Goal: Navigation & Orientation: Find specific page/section

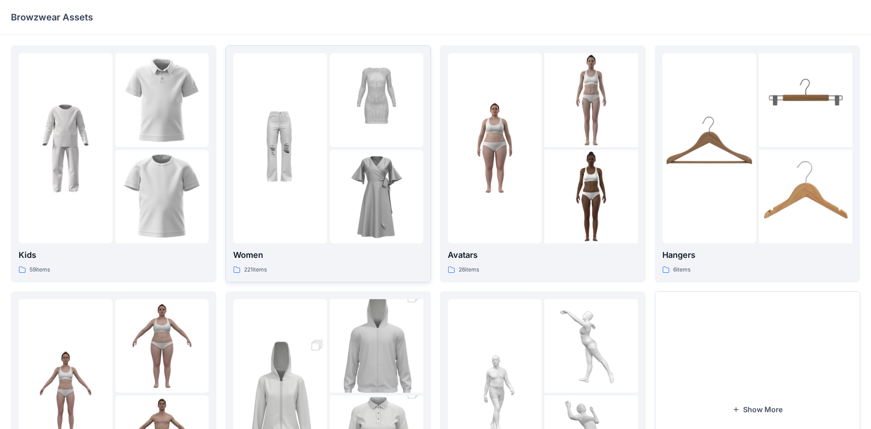
click at [302, 191] on img at bounding box center [280, 148] width 94 height 94
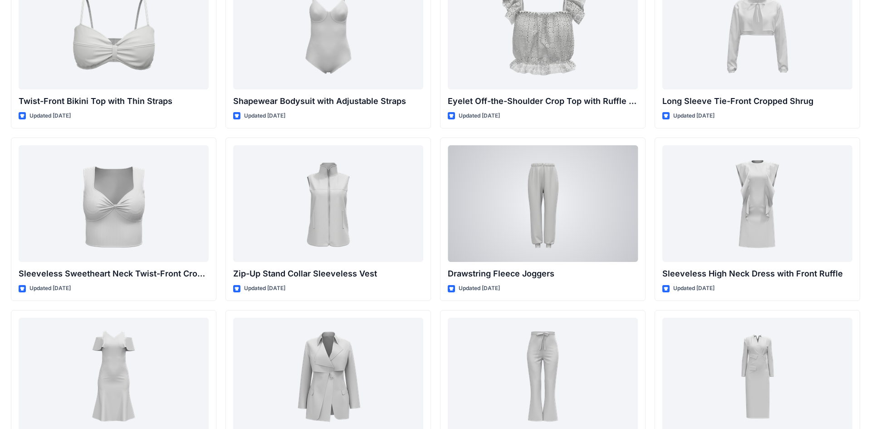
scroll to position [2619, 0]
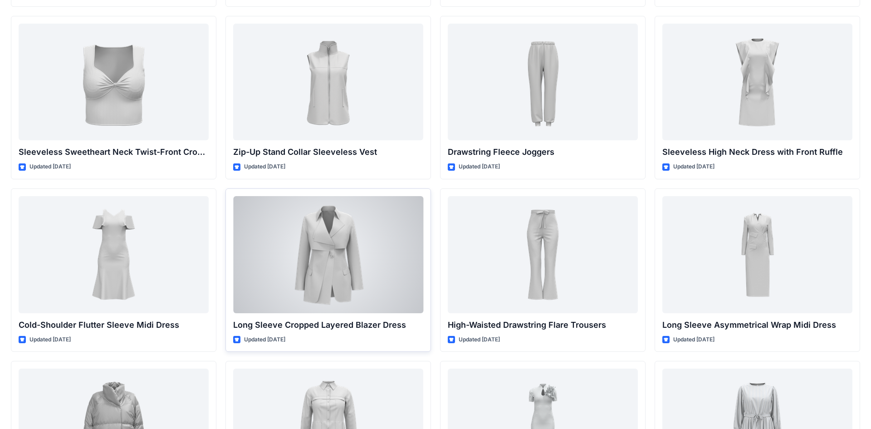
click at [347, 259] on div at bounding box center [328, 254] width 190 height 117
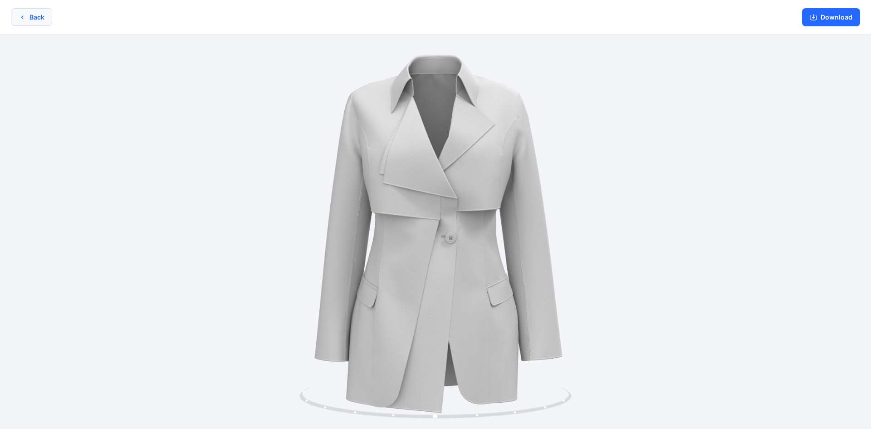
click at [45, 19] on button "Back" at bounding box center [31, 17] width 41 height 18
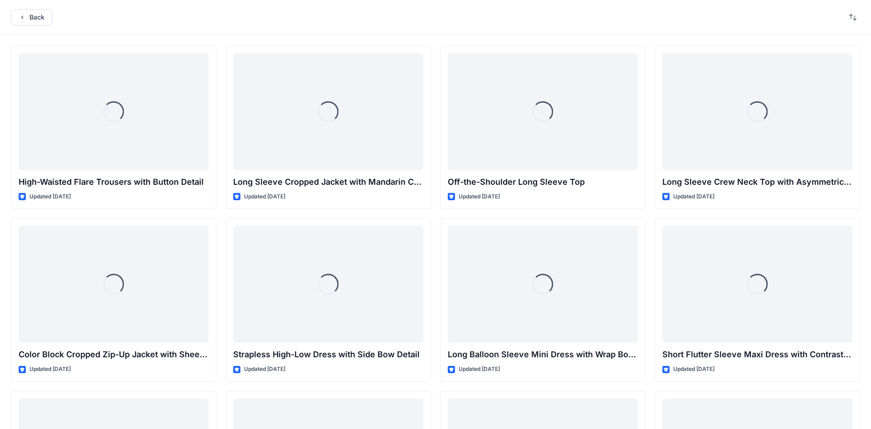
scroll to position [2619, 0]
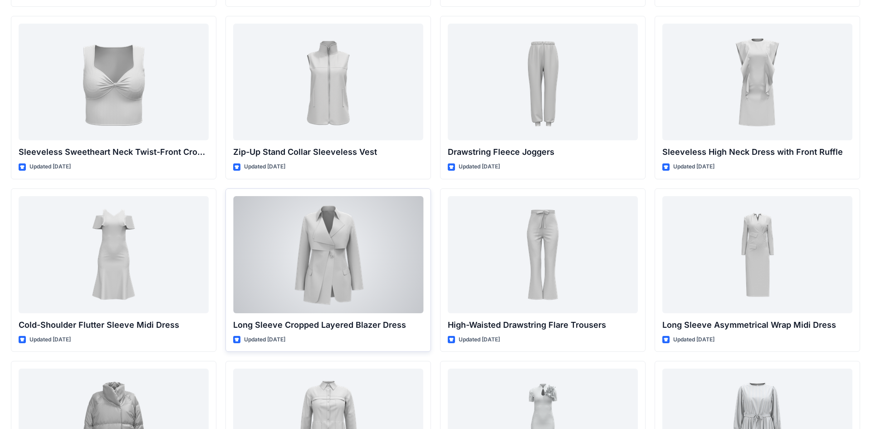
click at [400, 283] on div at bounding box center [328, 254] width 190 height 117
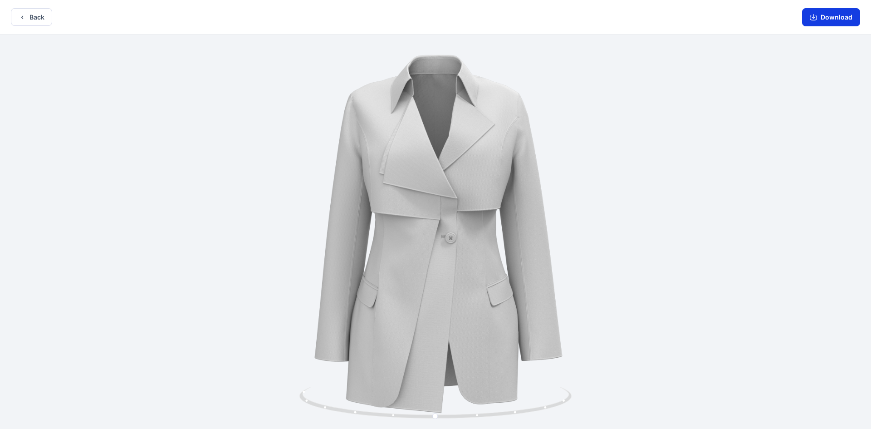
click at [453, 20] on button "Download" at bounding box center [831, 17] width 58 height 18
